Goal: Task Accomplishment & Management: Manage account settings

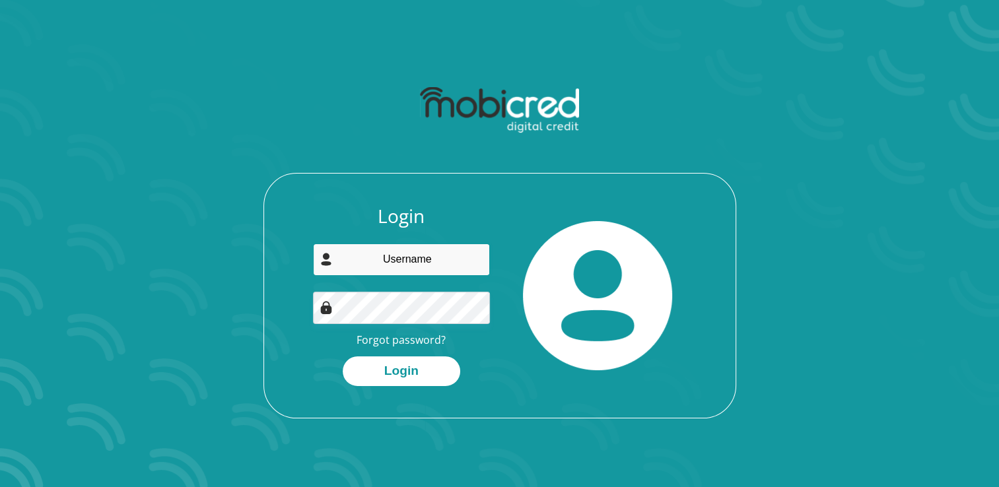
click at [388, 260] on input "email" at bounding box center [401, 260] width 177 height 32
type input "bronnytwinkle@gmail.com"
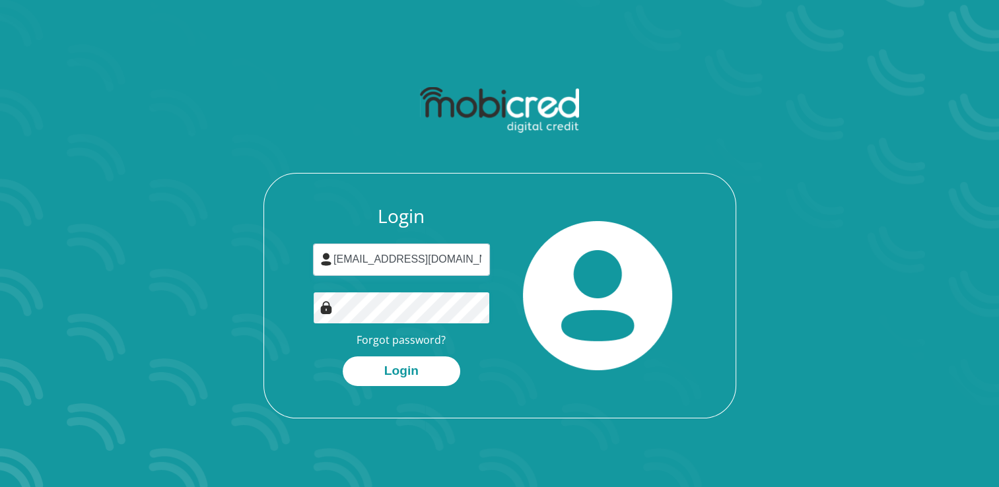
click at [343, 357] on button "Login" at bounding box center [402, 372] width 118 height 30
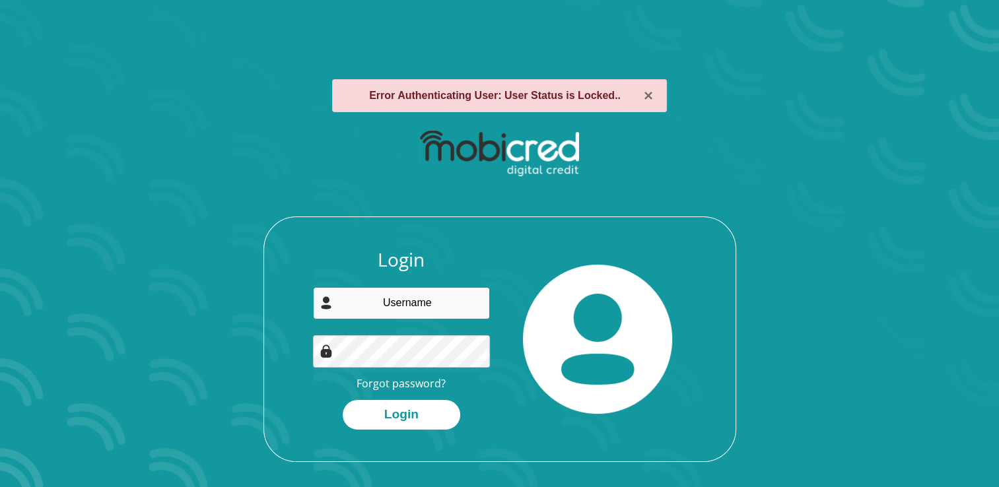
click at [396, 302] on input "email" at bounding box center [401, 303] width 177 height 32
type input "bronnytwinkle@gmail.com"
click at [419, 380] on link "Forgot password?" at bounding box center [401, 383] width 89 height 15
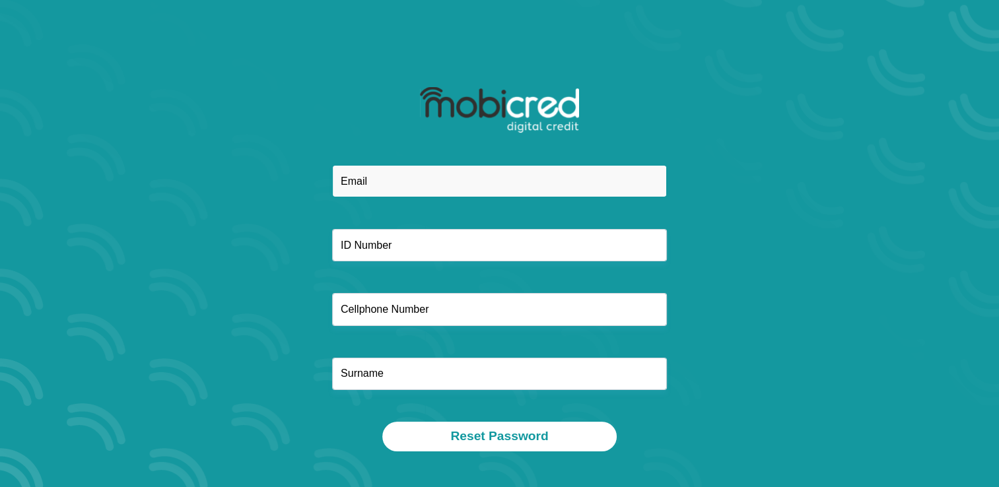
click at [411, 180] on input "email" at bounding box center [499, 181] width 335 height 32
type input "bronnytwinkle@gmail.com"
type input "Stevens"
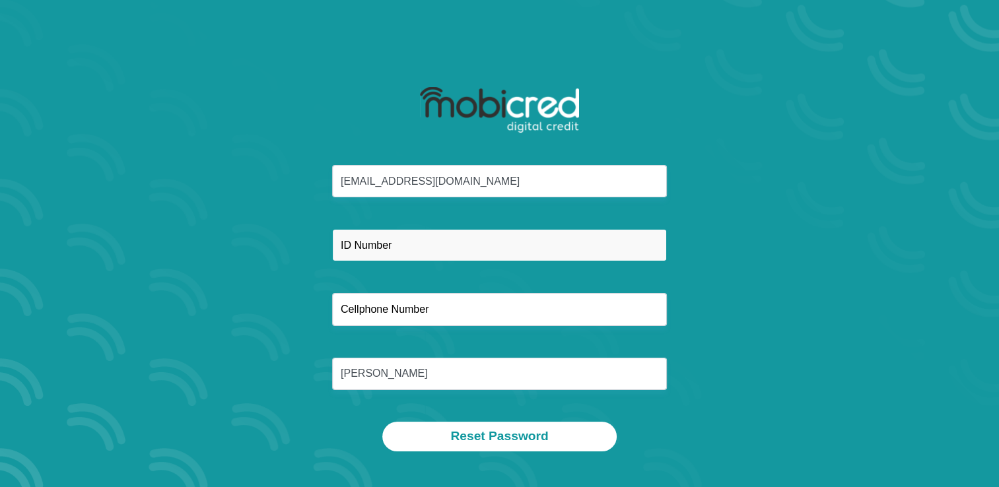
click at [391, 256] on input "text" at bounding box center [499, 245] width 335 height 32
type input "8301090169081"
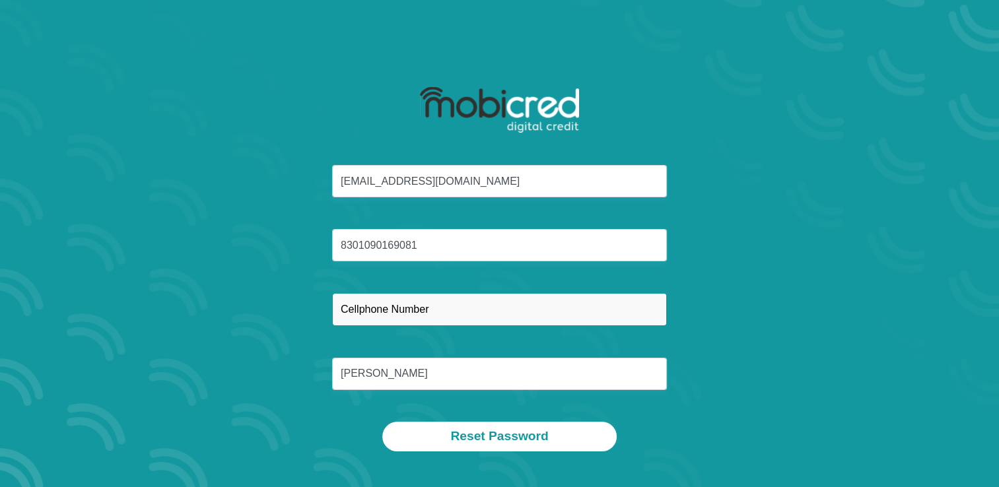
click at [411, 303] on input "text" at bounding box center [499, 309] width 335 height 32
type input "0661852704"
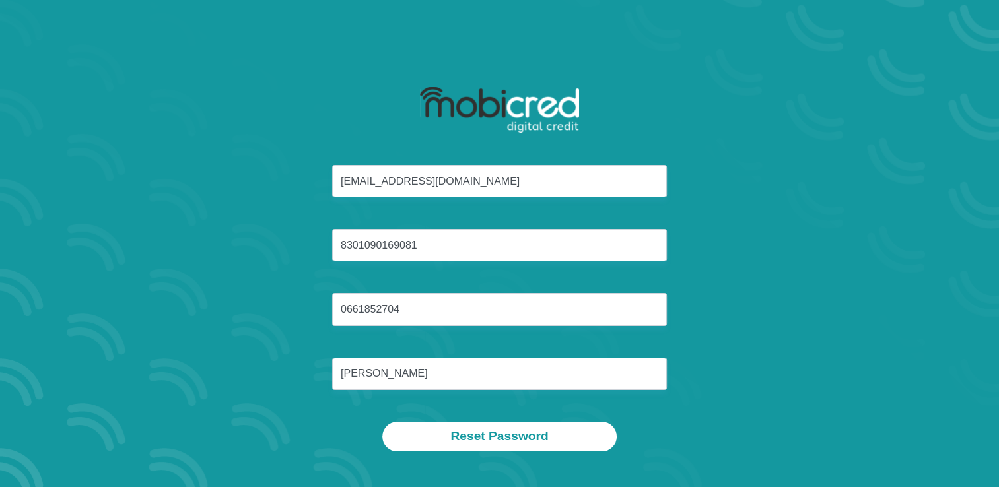
click at [770, 347] on div "bronnytwinkle@gmail.com 8301090169081 0661852704 Stevens" at bounding box center [499, 293] width 709 height 257
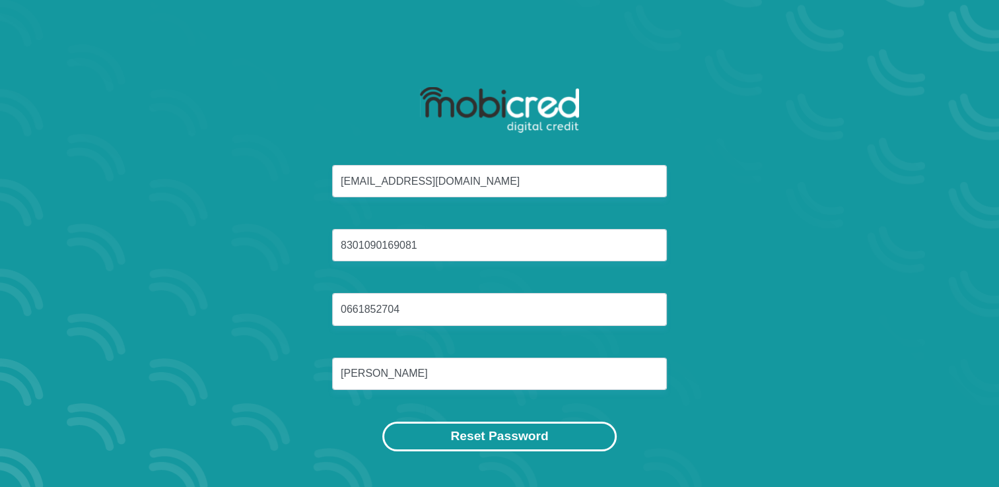
click at [493, 442] on button "Reset Password" at bounding box center [499, 437] width 234 height 30
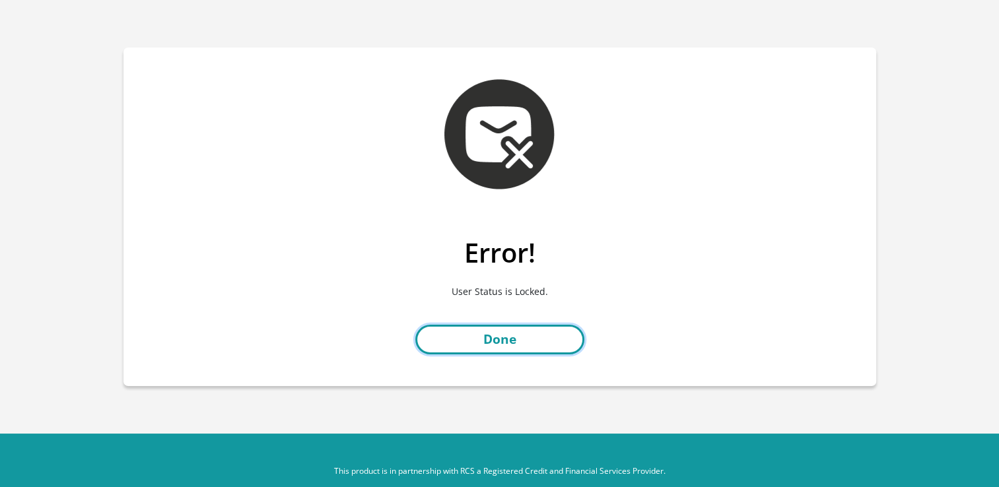
click at [507, 345] on link "Done" at bounding box center [499, 340] width 169 height 30
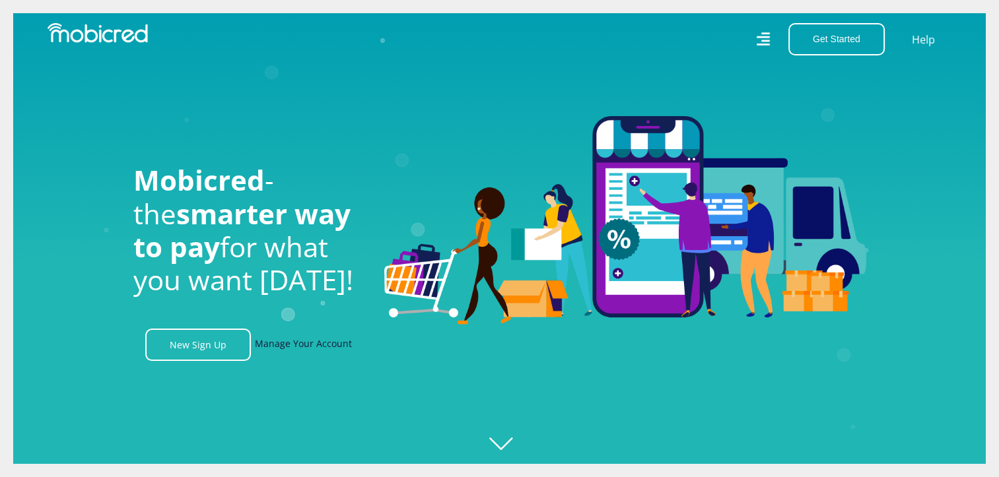
click at [301, 349] on link "Manage Your Account" at bounding box center [303, 345] width 97 height 32
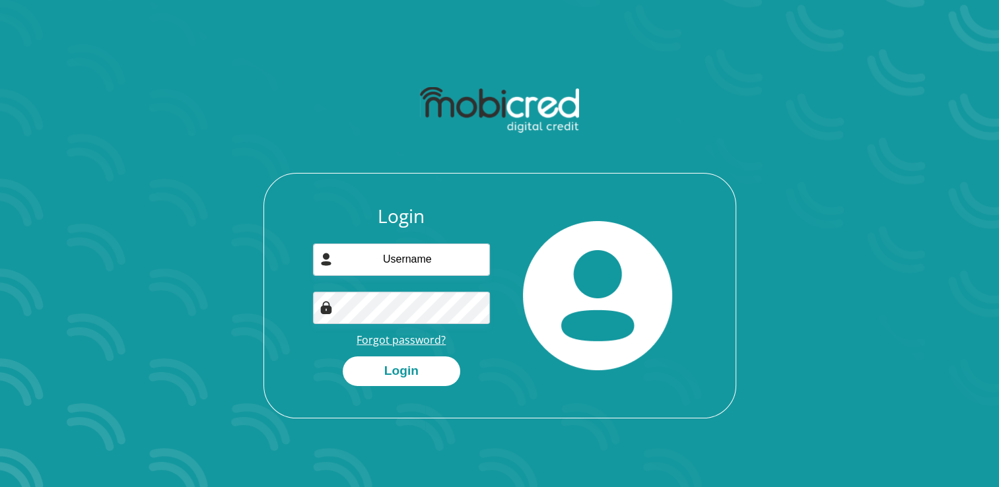
click at [391, 342] on link "Forgot password?" at bounding box center [401, 340] width 89 height 15
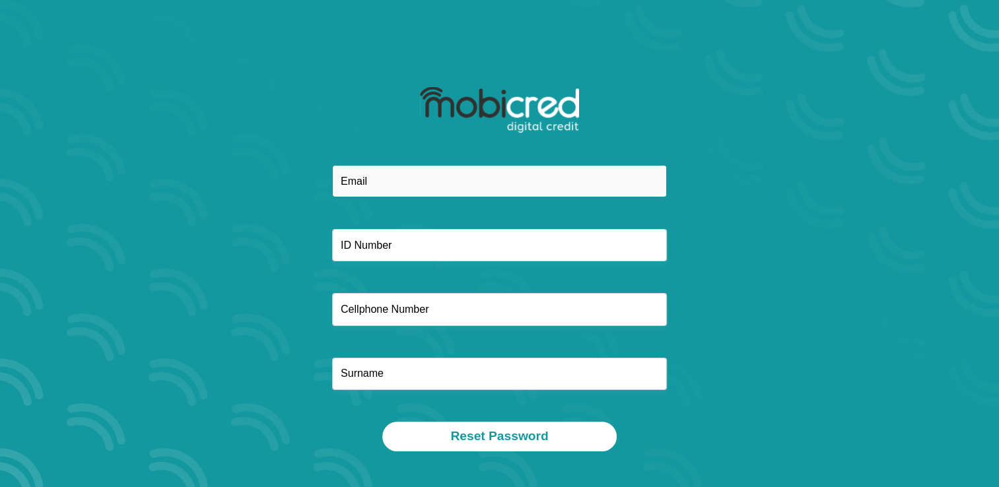
click at [381, 180] on input "email" at bounding box center [499, 181] width 335 height 32
type input "bronnytwinkle@gmail.com"
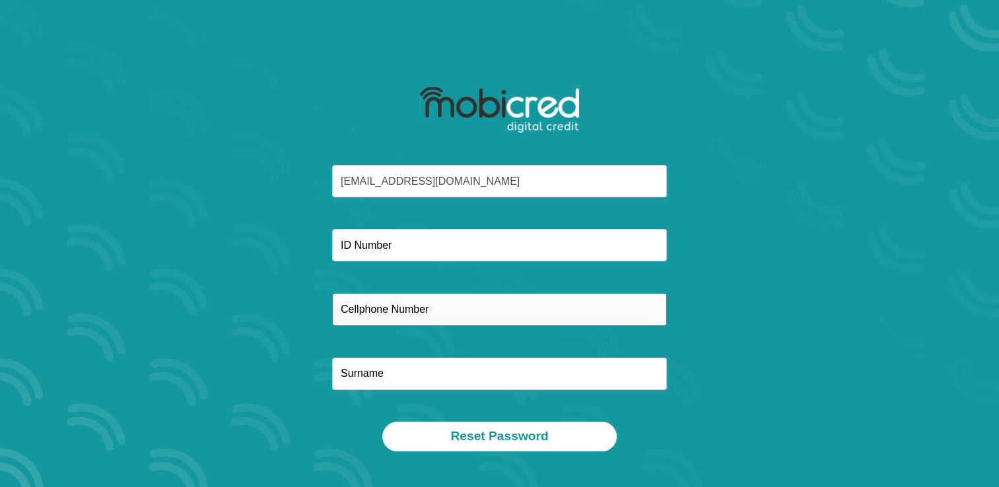
type input "0661852704"
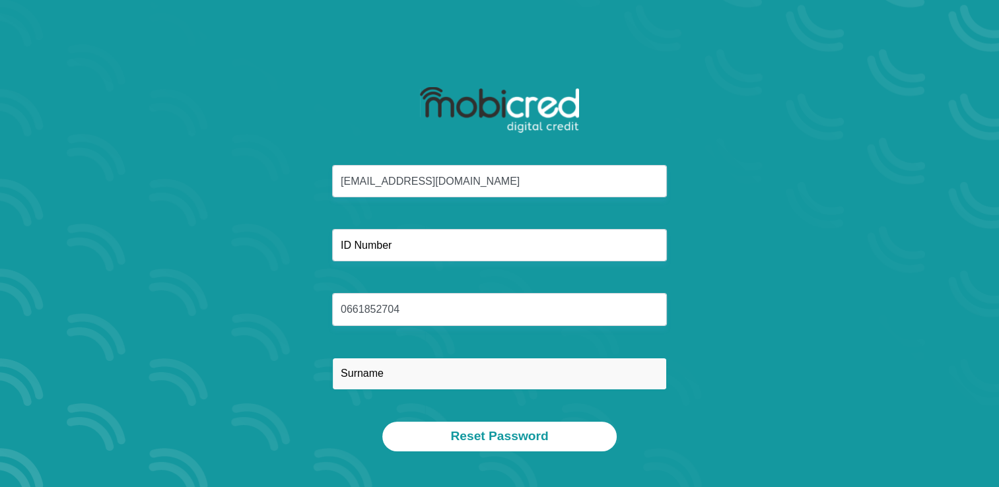
type input "Stevens"
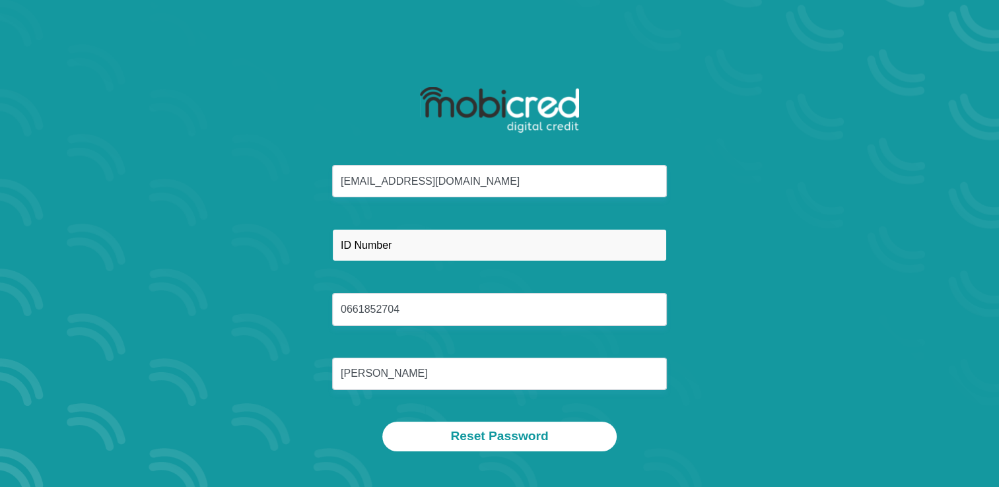
drag, startPoint x: 395, startPoint y: 250, endPoint x: 246, endPoint y: 260, distance: 149.6
click at [347, 255] on input "text" at bounding box center [499, 245] width 335 height 32
type input "8301090169081"
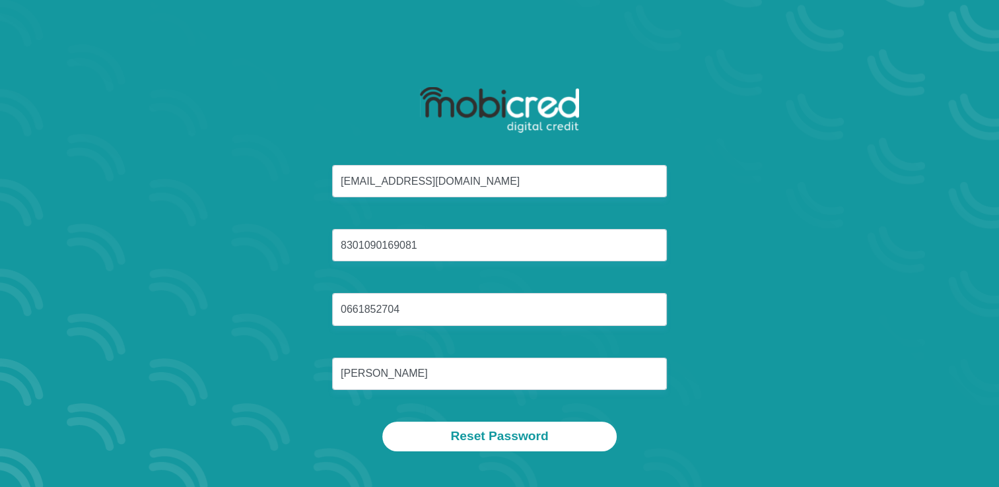
drag, startPoint x: 927, startPoint y: 281, endPoint x: 872, endPoint y: 277, distance: 54.9
click at [923, 281] on section "bronnytwinkle@gmail.com 8301090169081 0661852704 Stevens Reset Password" at bounding box center [499, 243] width 999 height 487
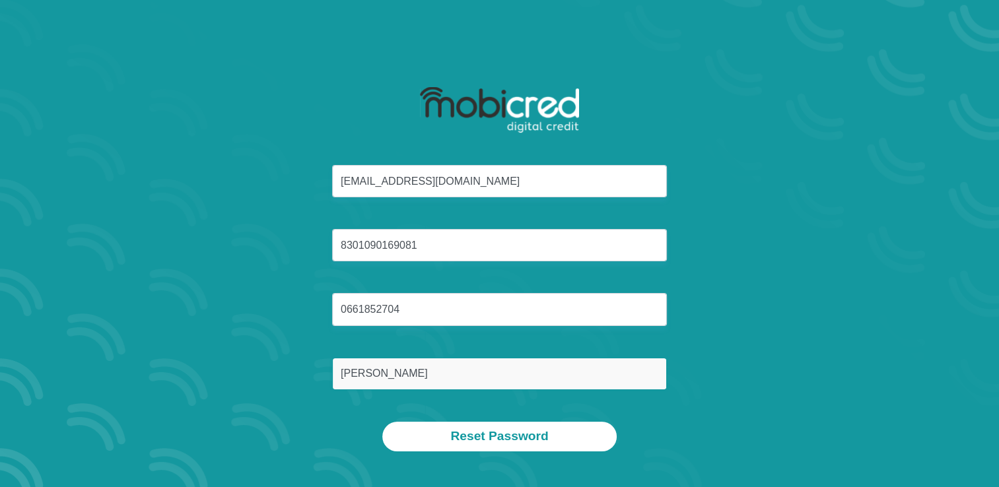
drag, startPoint x: 406, startPoint y: 372, endPoint x: 233, endPoint y: 357, distance: 173.7
click at [233, 357] on div "bronnytwinkle@gmail.com 8301090169081 0661852704 Stevens" at bounding box center [499, 293] width 709 height 257
click at [440, 376] on input "text" at bounding box center [499, 374] width 335 height 32
type input "Gallant"
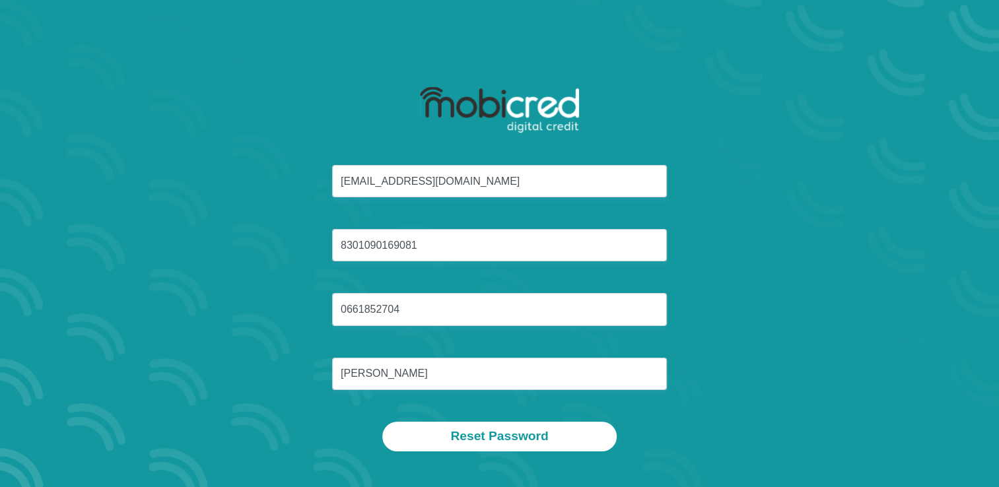
click at [753, 464] on div "bronnytwinkle@gmail.com 8301090169081 0661852704 Gallant Reset Password" at bounding box center [499, 266] width 753 height 436
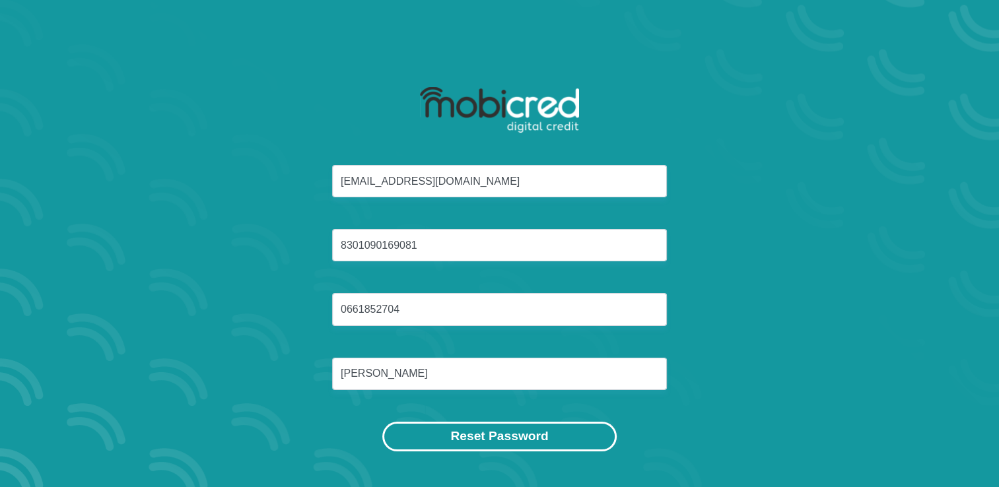
click at [502, 441] on button "Reset Password" at bounding box center [499, 437] width 234 height 30
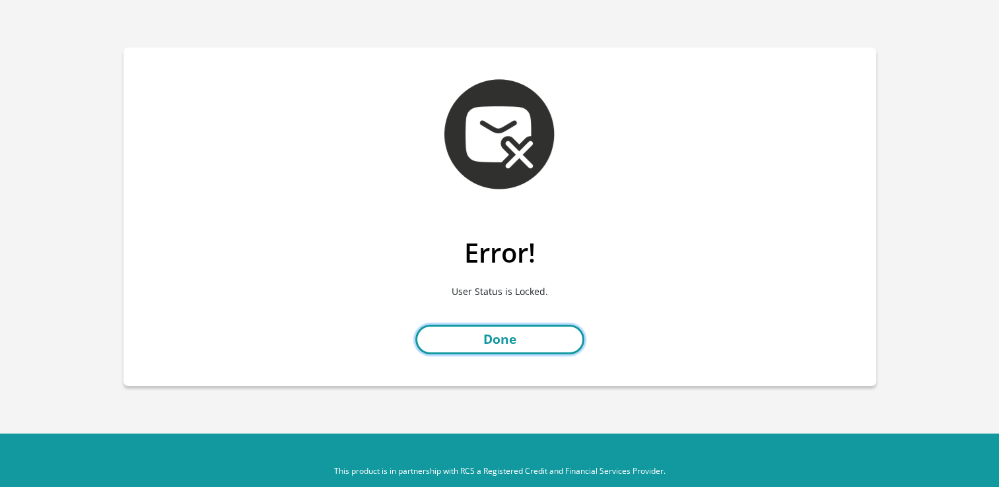
click at [502, 349] on link "Done" at bounding box center [499, 340] width 169 height 30
